Goal: Task Accomplishment & Management: Use online tool/utility

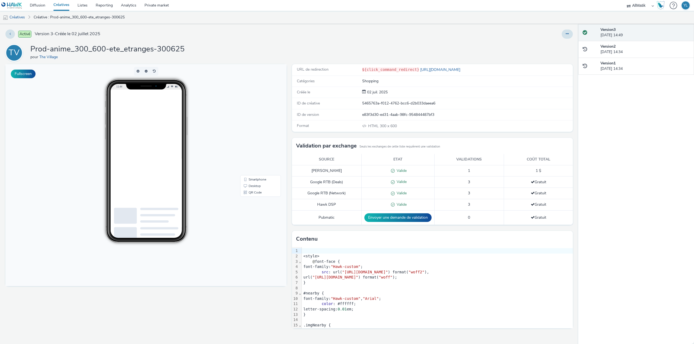
drag, startPoint x: 279, startPoint y: 107, endPoint x: 174, endPoint y: 129, distance: 107.6
drag, startPoint x: 57, startPoint y: 39, endPoint x: 237, endPoint y: 39, distance: 180.5
click at [237, 39] on div "Activé Version 3 - Créée le 02 juillet 2025 TV Prod-anime_300_600-ete_etranges-…" at bounding box center [289, 184] width 578 height 320
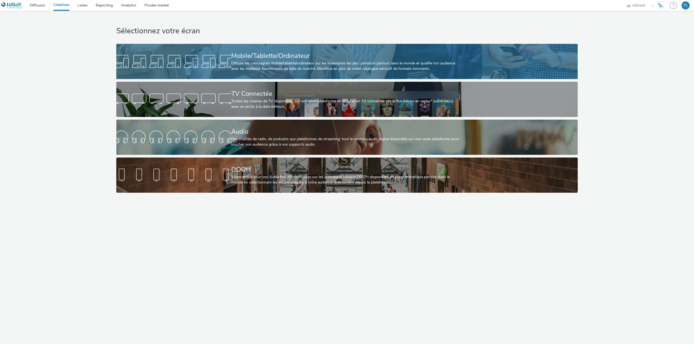
click at [289, 50] on div "Mobile/Tablette/Ordinateur Diffuse tes campagnes mobile/tablette/ordinateur sur…" at bounding box center [346, 61] width 230 height 35
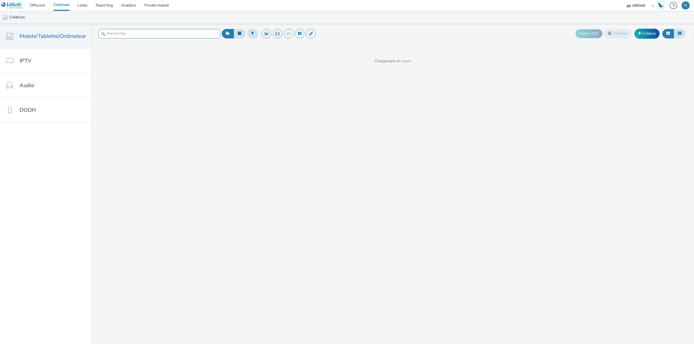
click at [156, 32] on input "text" at bounding box center [159, 33] width 122 height 9
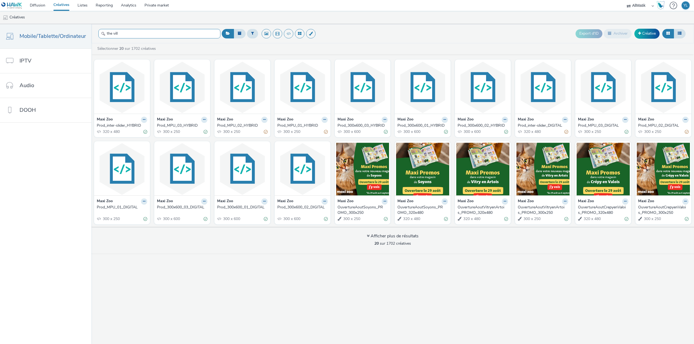
click at [180, 35] on input "the vill" at bounding box center [159, 33] width 122 height 9
click at [180, 34] on input "the vill" at bounding box center [159, 33] width 122 height 9
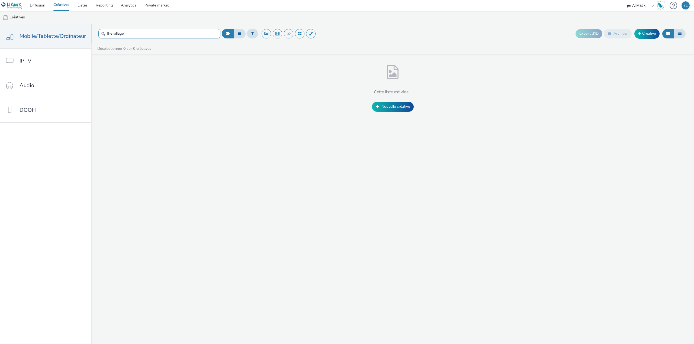
type input "the village"
click at [34, 5] on link "Diffusion" at bounding box center [38, 5] width 24 height 11
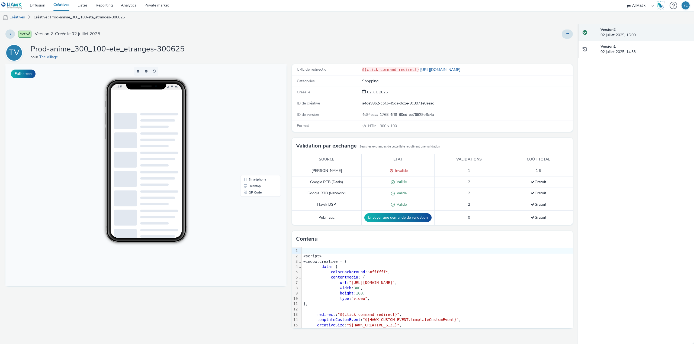
drag, startPoint x: 153, startPoint y: 196, endPoint x: 205, endPoint y: 112, distance: 99.1
click at [205, 112] on div "11:47" at bounding box center [146, 161] width 148 height 164
click at [201, 144] on div "11:55" at bounding box center [146, 161] width 148 height 164
click at [256, 186] on link "Desktop" at bounding box center [260, 186] width 38 height 7
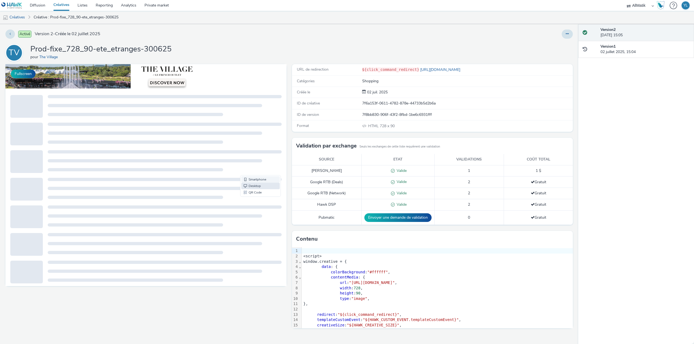
click at [259, 178] on link "Smartphone" at bounding box center [260, 179] width 38 height 7
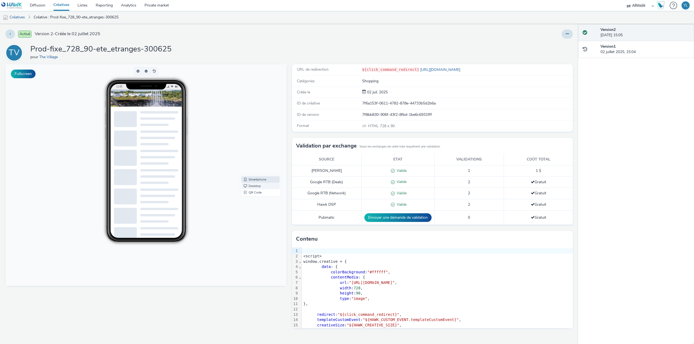
click at [254, 184] on link "Desktop" at bounding box center [260, 186] width 38 height 7
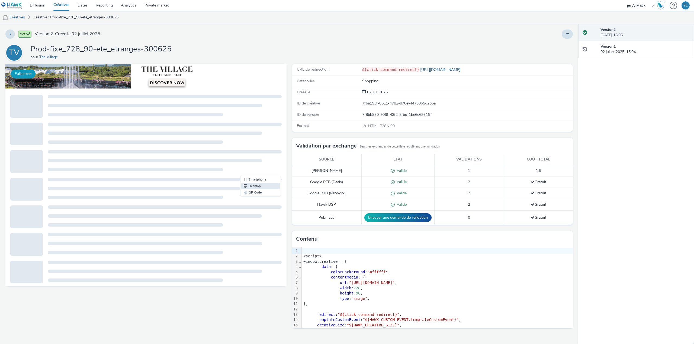
click at [33, 72] on button "Fullscreen" at bounding box center [23, 74] width 25 height 9
click at [251, 180] on div at bounding box center [165, 179] width 234 height 3
click at [259, 180] on link "Smartphone" at bounding box center [260, 179] width 38 height 7
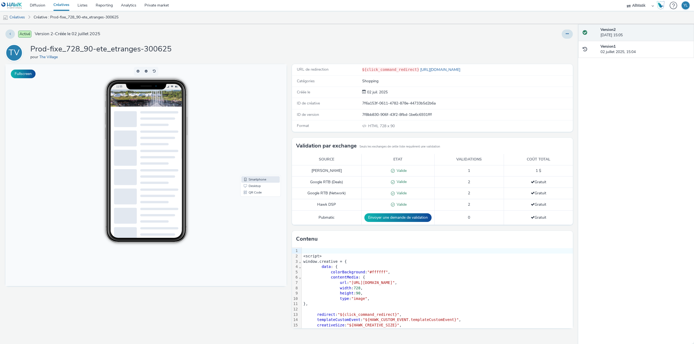
click at [454, 135] on div "URL de redirection ${click_command_redirect} https://thevillageoutlet.com/ Caté…" at bounding box center [431, 204] width 284 height 280
click at [271, 156] on body "11:55 Smartphone Desktop QR Code" at bounding box center [145, 175] width 281 height 222
click at [285, 133] on body "11:57 Smartphone Desktop QR Code" at bounding box center [145, 175] width 281 height 222
click at [251, 115] on body "11:57 Smartphone Desktop QR Code" at bounding box center [145, 175] width 281 height 222
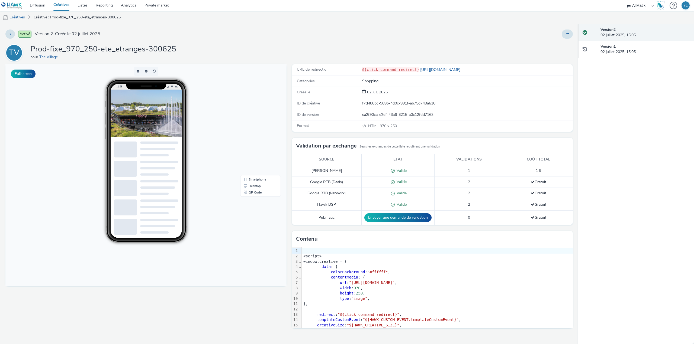
click at [194, 117] on img at bounding box center [241, 124] width 263 height 68
click at [188, 244] on body "11:58 Smartphone Desktop QR Code" at bounding box center [145, 175] width 281 height 222
click at [178, 143] on img at bounding box center [241, 124] width 263 height 68
click at [244, 117] on body "11:58 Smartphone Desktop QR Code" at bounding box center [145, 175] width 281 height 222
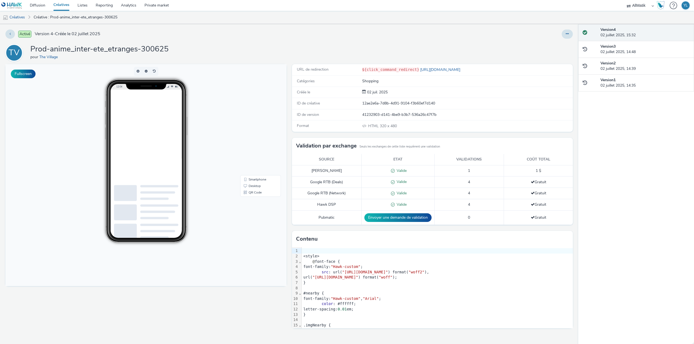
drag, startPoint x: 168, startPoint y: 193, endPoint x: 183, endPoint y: 165, distance: 32.1
drag, startPoint x: 183, startPoint y: 165, endPoint x: 243, endPoint y: 133, distance: 68.0
click at [243, 133] on body "12:04 Smartphone Desktop QR Code" at bounding box center [145, 175] width 281 height 222
